Goal: Check status: Check status

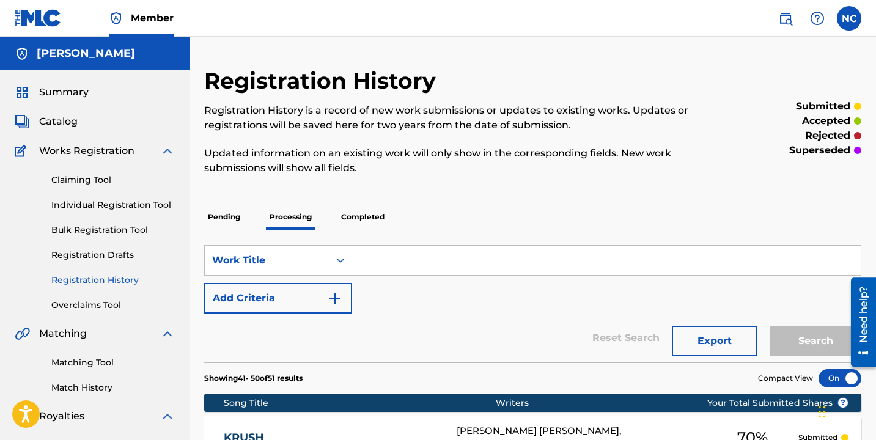
click at [113, 282] on link "Registration History" at bounding box center [113, 280] width 124 height 13
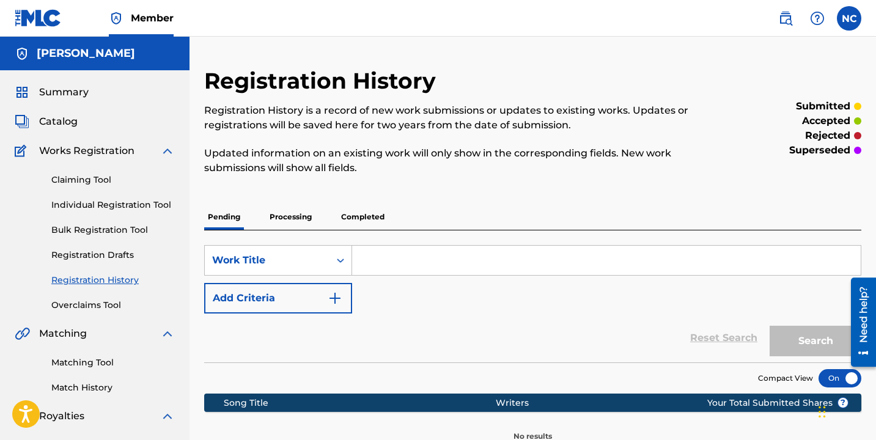
click at [288, 216] on p "Processing" at bounding box center [291, 217] width 50 height 26
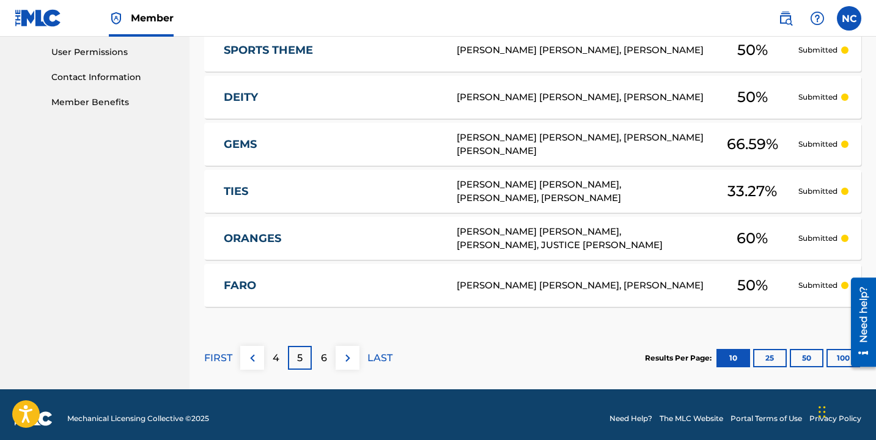
scroll to position [574, 0]
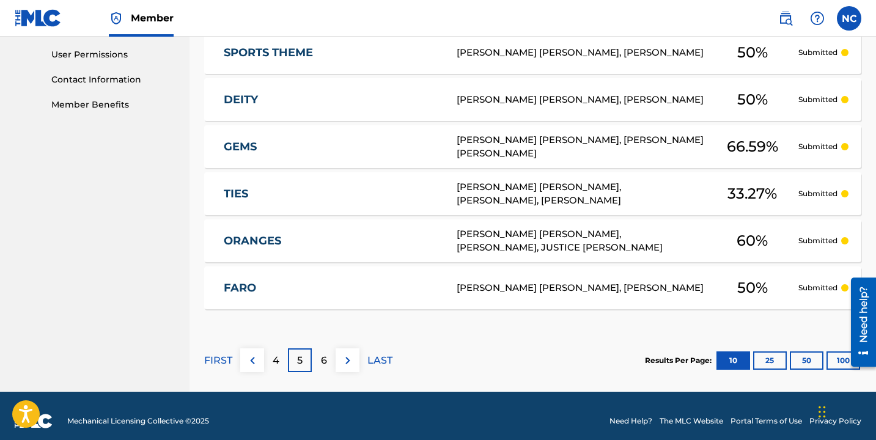
click at [277, 365] on p "4" at bounding box center [276, 361] width 7 height 15
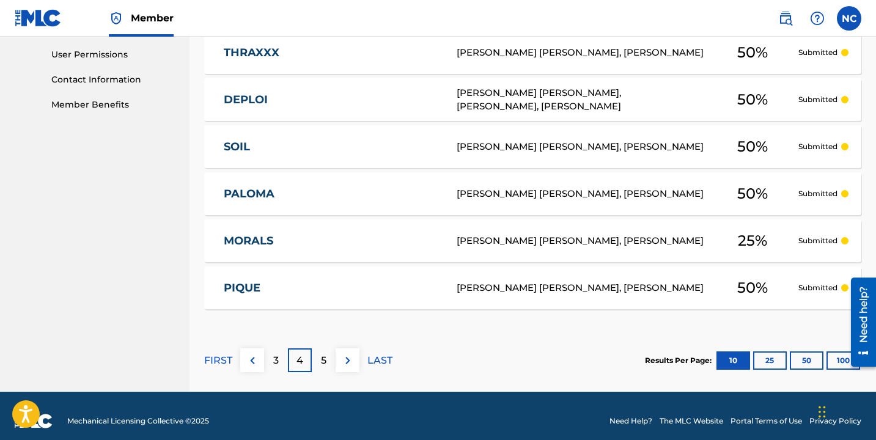
click at [224, 361] on p "FIRST" at bounding box center [218, 361] width 28 height 15
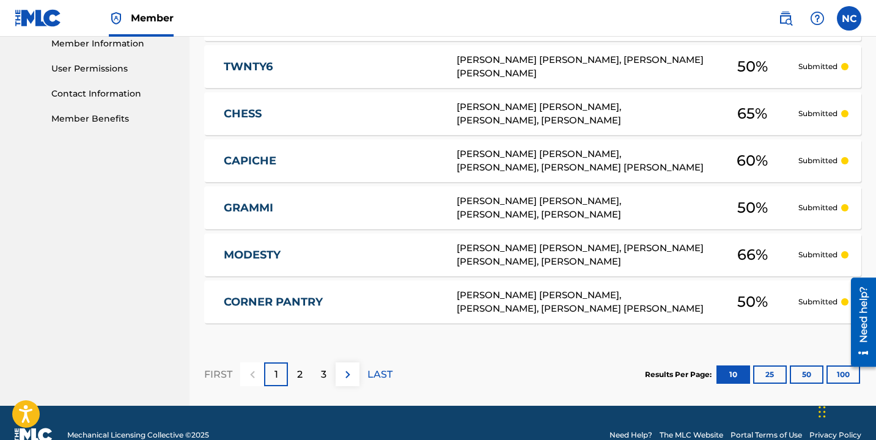
scroll to position [584, 0]
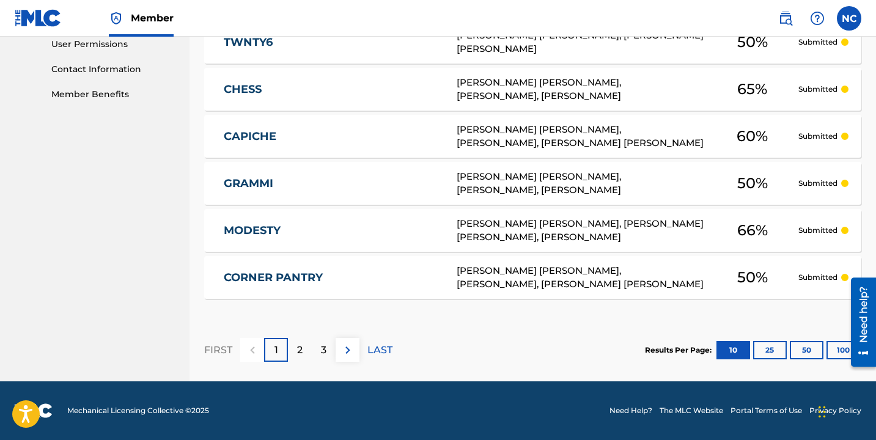
click at [379, 350] on p "LAST" at bounding box center [380, 350] width 25 height 15
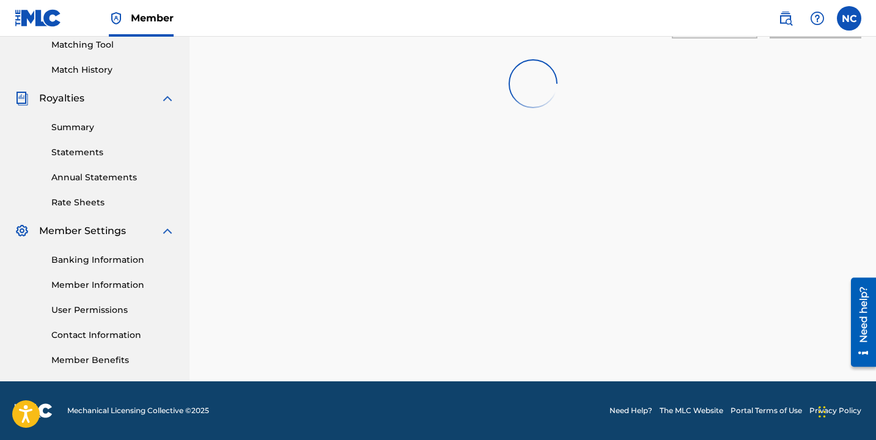
scroll to position [318, 0]
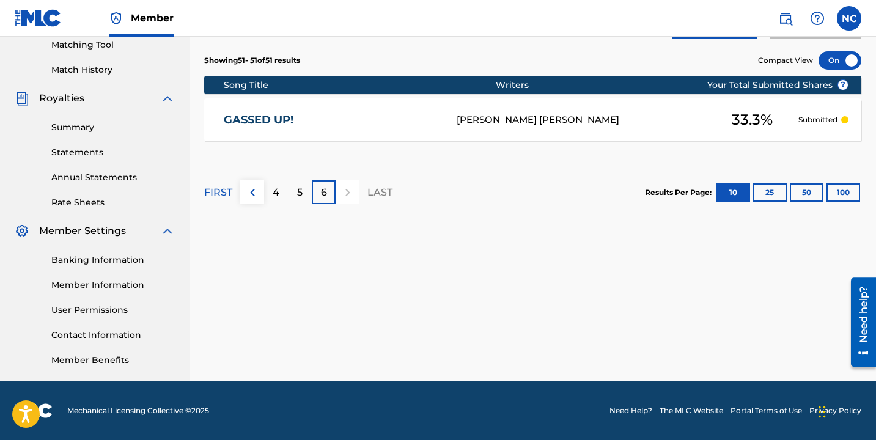
click at [298, 196] on p "5" at bounding box center [300, 192] width 6 height 15
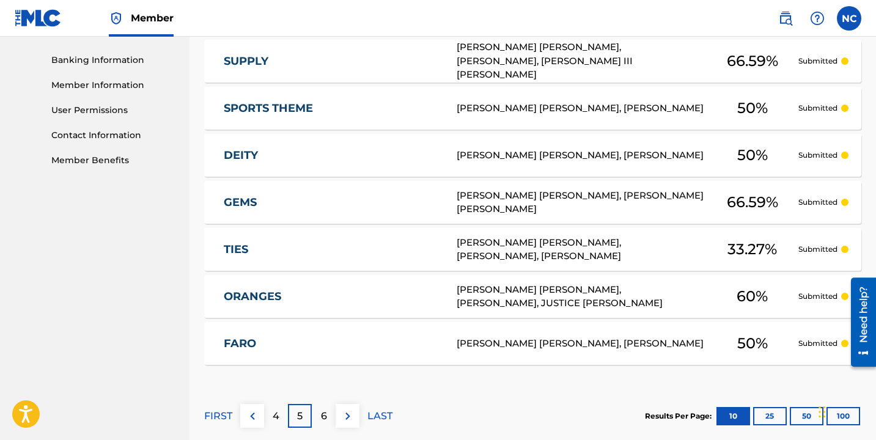
scroll to position [521, 0]
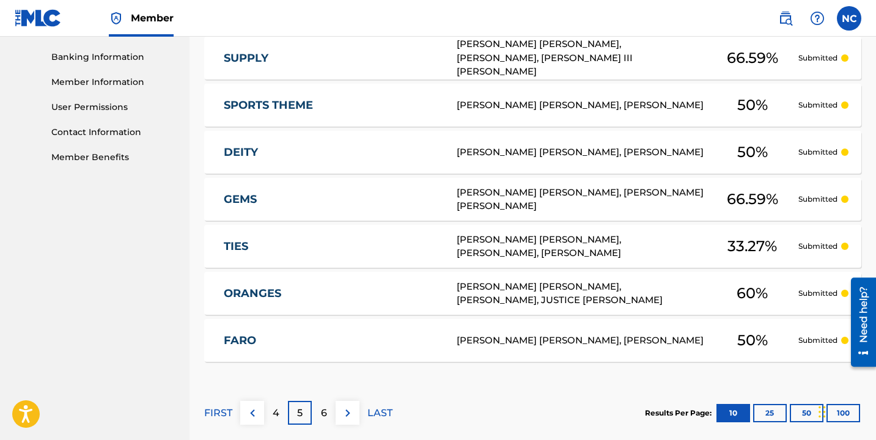
click at [598, 261] on div "TIES TC8P1O [PERSON_NAME] [PERSON_NAME], [PERSON_NAME], [PERSON_NAME] 33.27 % S…" at bounding box center [533, 246] width 658 height 43
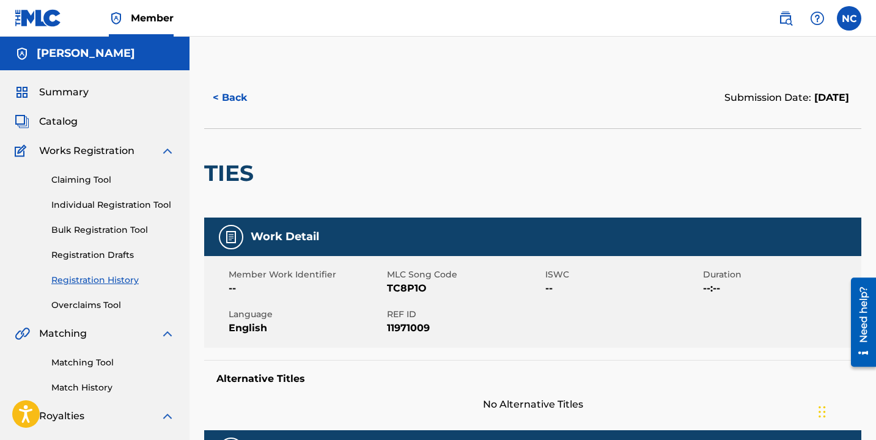
click at [232, 95] on button "< Back" at bounding box center [240, 98] width 73 height 31
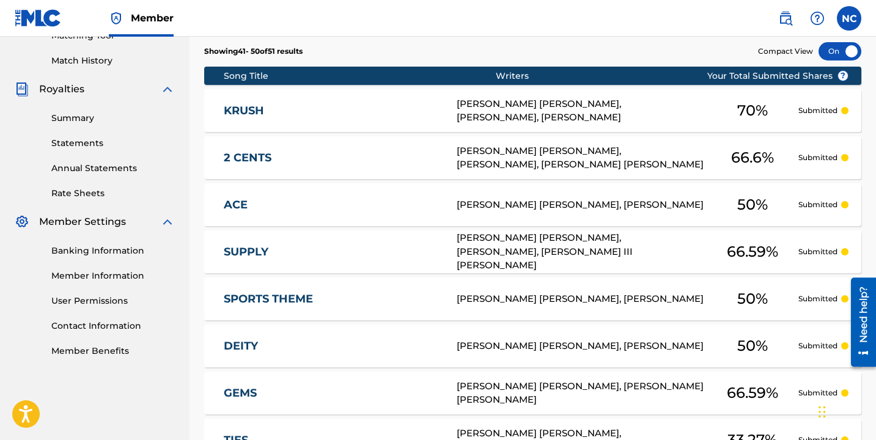
scroll to position [336, 0]
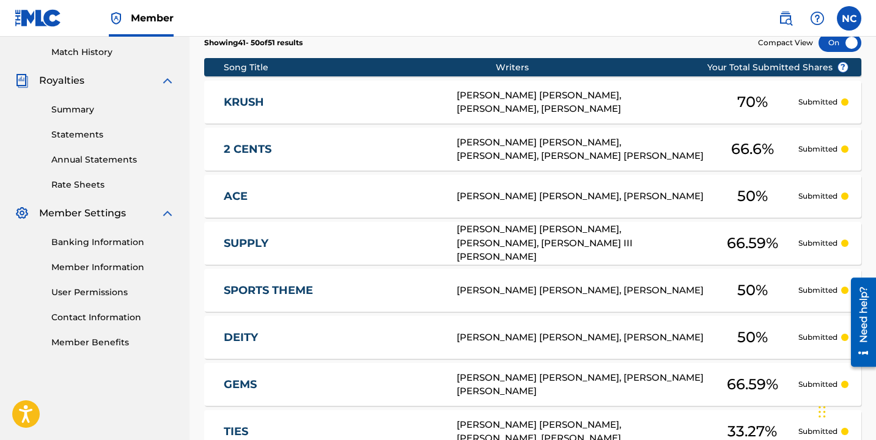
click at [443, 192] on div "ACE" at bounding box center [340, 197] width 233 height 14
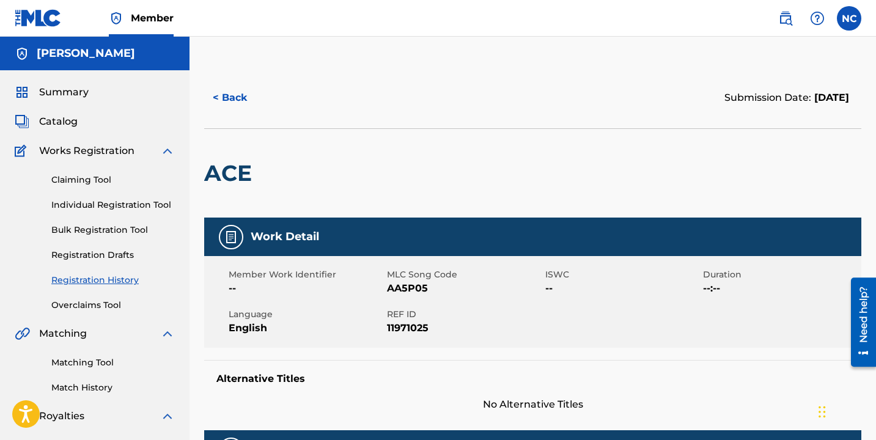
click at [225, 95] on button "< Back" at bounding box center [240, 98] width 73 height 31
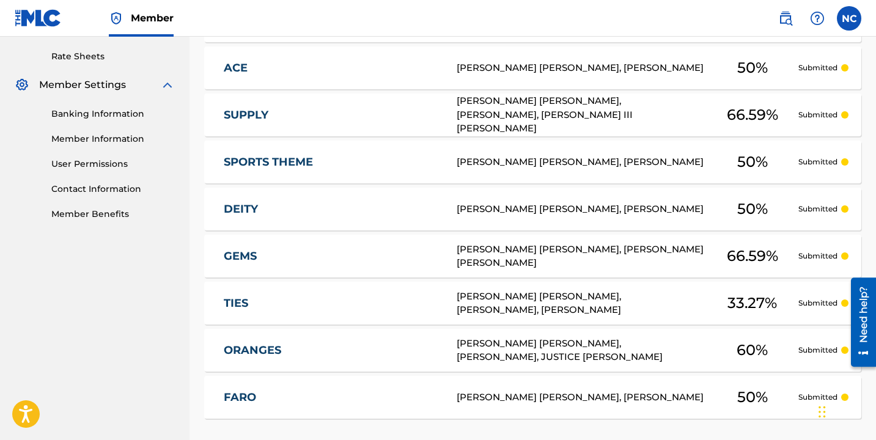
scroll to position [584, 0]
